Goal: Task Accomplishment & Management: Manage account settings

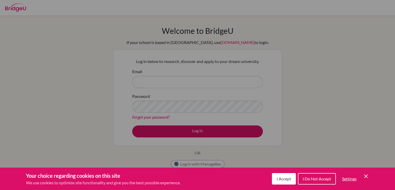
click at [366, 174] on icon "Cookie Control Close Icon" at bounding box center [366, 176] width 6 height 6
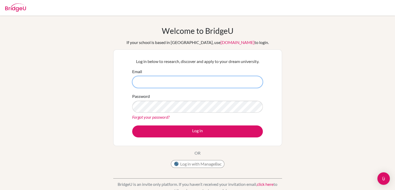
click at [217, 77] on input "Email" at bounding box center [197, 82] width 131 height 12
type input "S"
type input "st20200267@saisdubai.com"
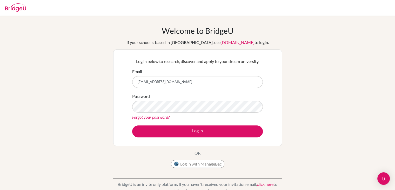
click at [151, 114] on link "Forgot your password?" at bounding box center [150, 116] width 37 height 5
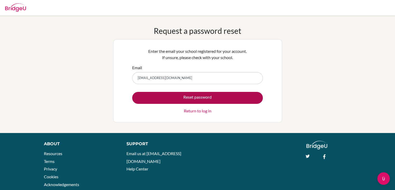
type input "st20200267@saisdubai.com"
click at [208, 97] on button "Reset password" at bounding box center [197, 98] width 131 height 12
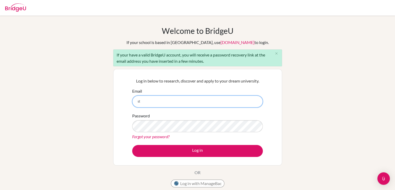
type input "st20200267@saisdubai.com"
click at [132, 145] on button "Log in" at bounding box center [197, 151] width 131 height 12
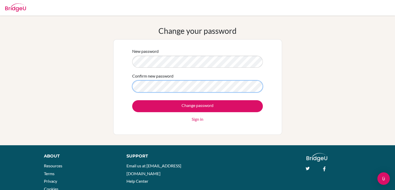
click at [132, 100] on input "Change password" at bounding box center [197, 106] width 131 height 12
